Goal: Transaction & Acquisition: Purchase product/service

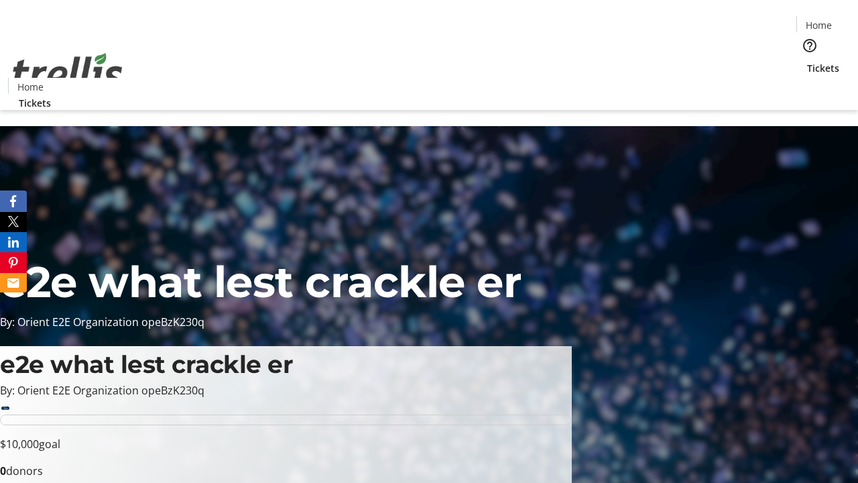
click at [807, 61] on span "Tickets" at bounding box center [823, 68] width 32 height 14
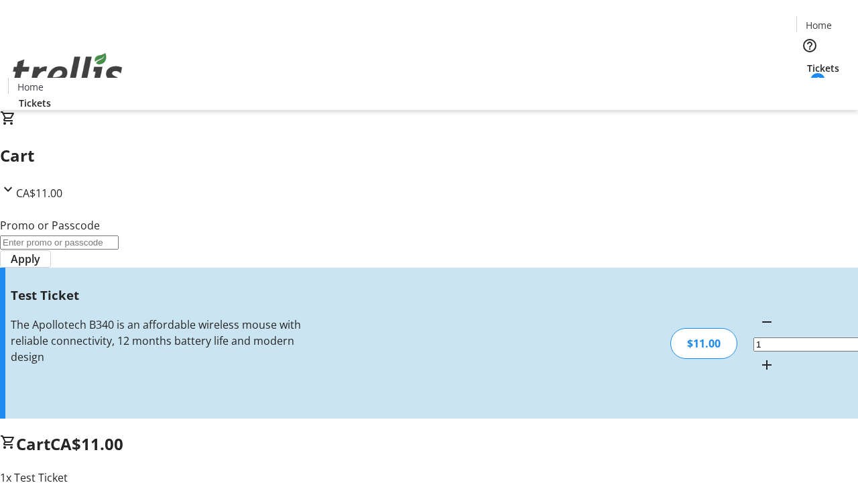
type input "UNLOCK"
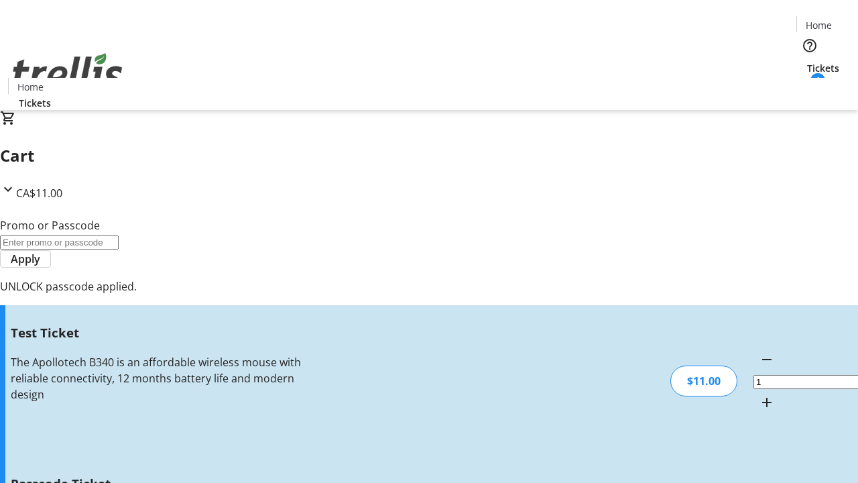
type input "5"
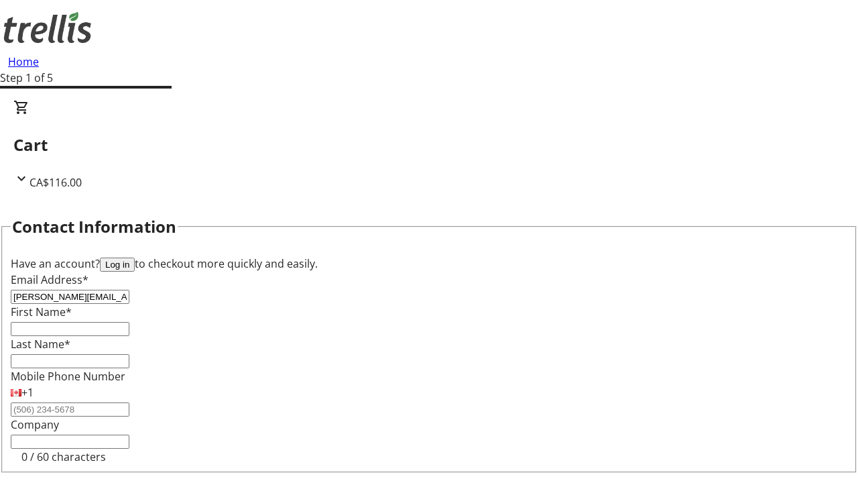
type input "[PERSON_NAME][EMAIL_ADDRESS][DOMAIN_NAME]"
type input "[PERSON_NAME]"
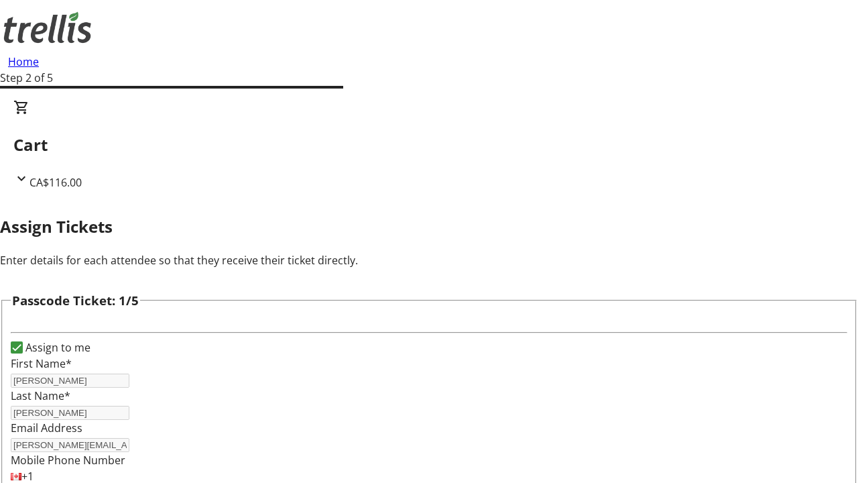
type input "[PERSON_NAME]"
type input "Torphy"
type input "[PERSON_NAME]"
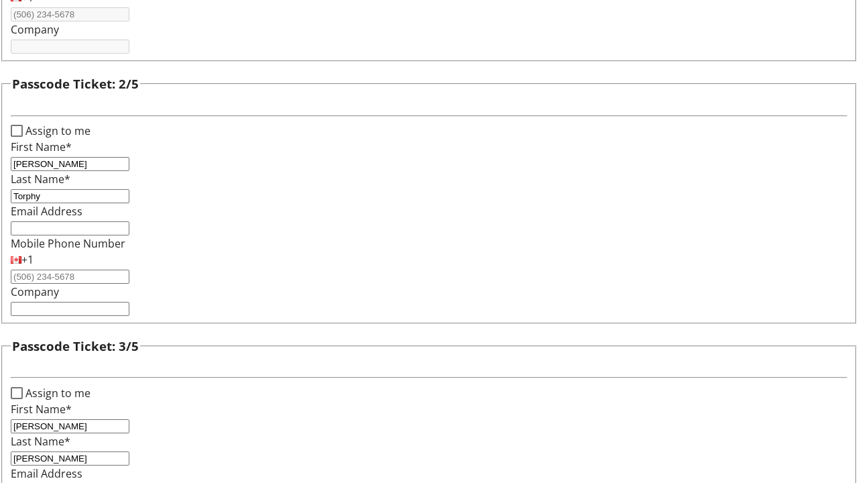
type input "[PERSON_NAME]"
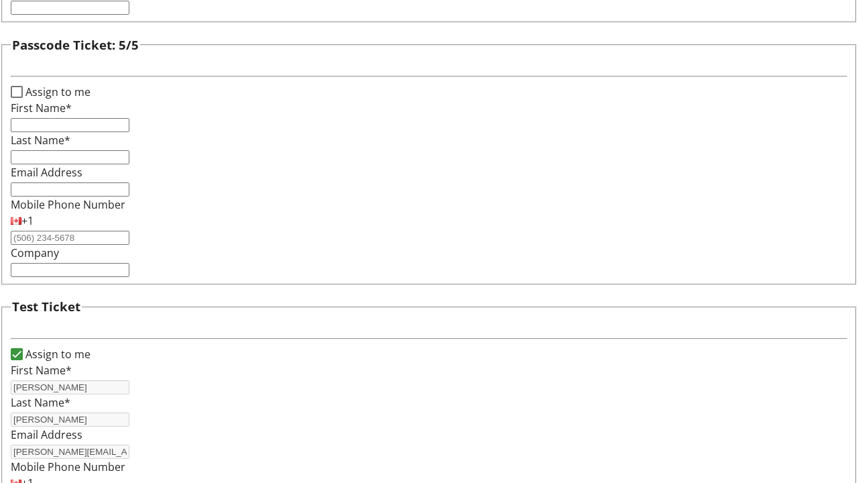
type input "[PERSON_NAME]"
click at [23, 98] on input "Assign to me" at bounding box center [17, 92] width 12 height 12
checkbox input "true"
type input "[PERSON_NAME]"
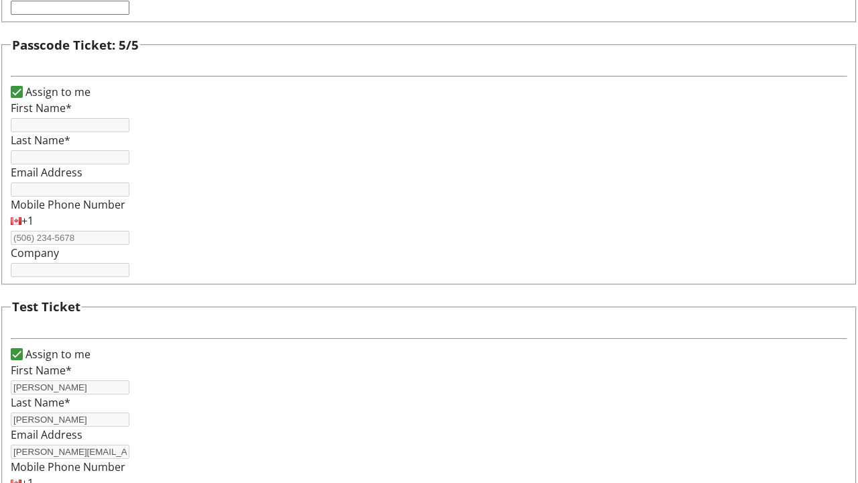
type input "[PERSON_NAME]"
type input "[PERSON_NAME][EMAIL_ADDRESS][DOMAIN_NAME]"
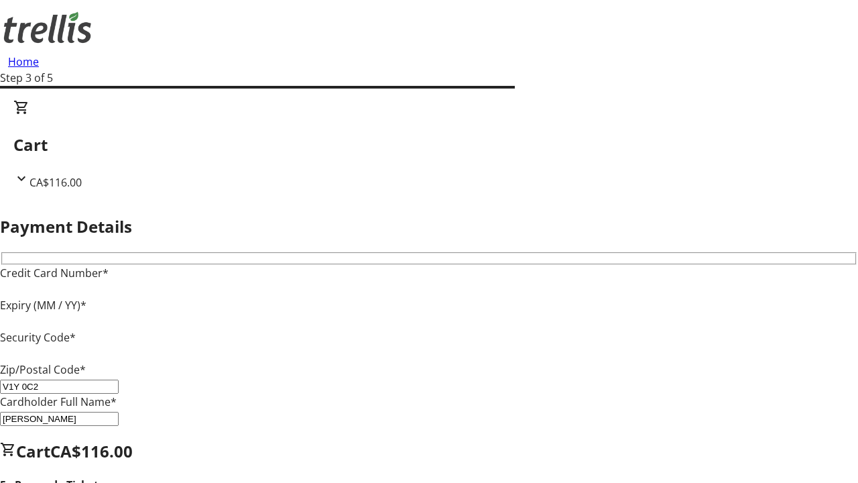
type input "V1Y 0C2"
